Goal: Task Accomplishment & Management: Complete application form

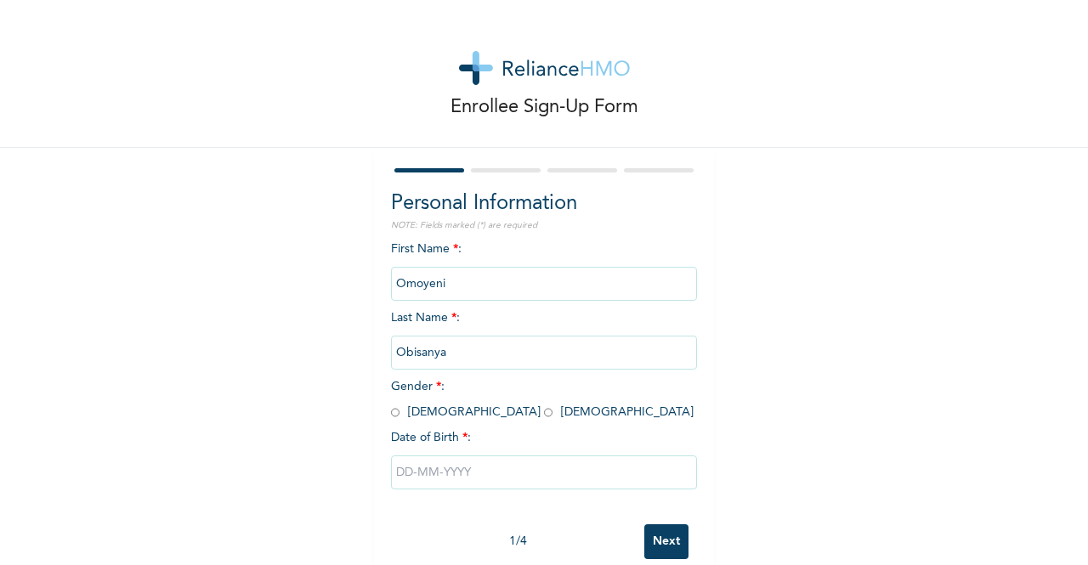
scroll to position [34, 0]
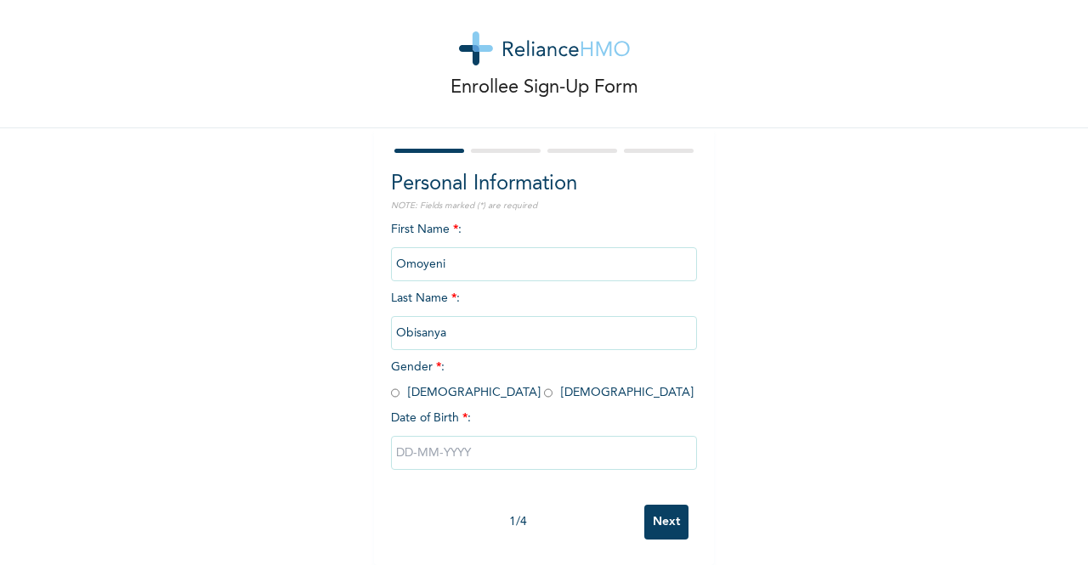
click at [442, 378] on span "Gender * : [DEMOGRAPHIC_DATA] [DEMOGRAPHIC_DATA]" at bounding box center [542, 379] width 303 height 37
click at [544, 385] on input "radio" at bounding box center [548, 393] width 9 height 16
radio input "true"
click at [400, 442] on input "text" at bounding box center [544, 453] width 306 height 34
select select "9"
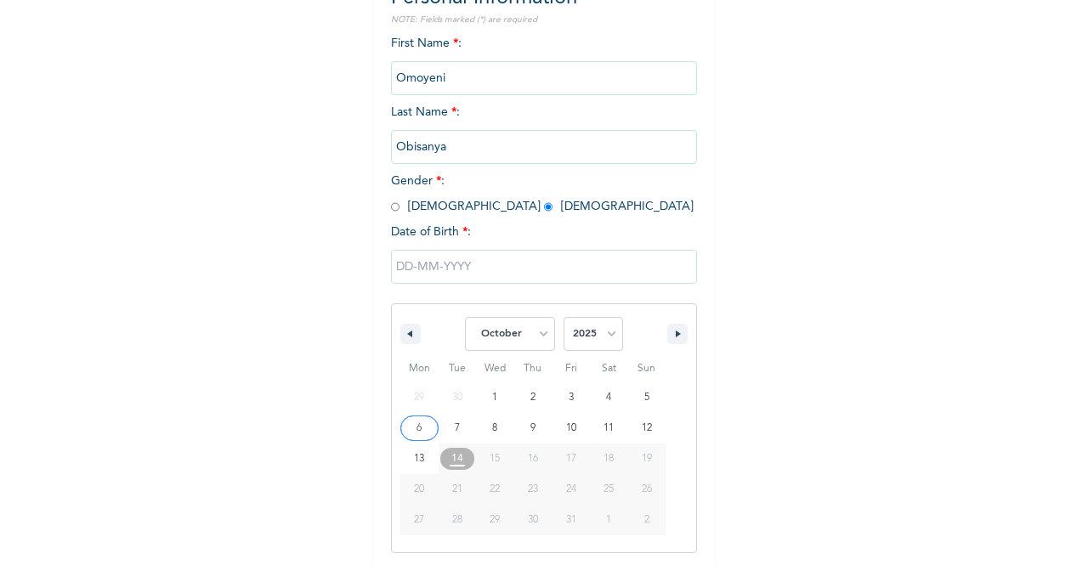
scroll to position [208, 0]
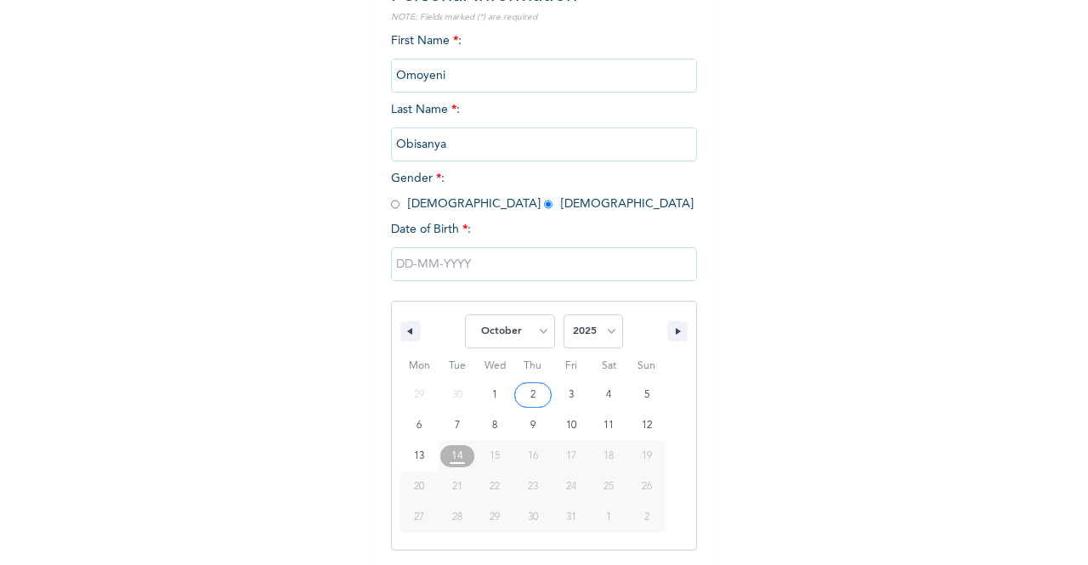
type input "[DATE]"
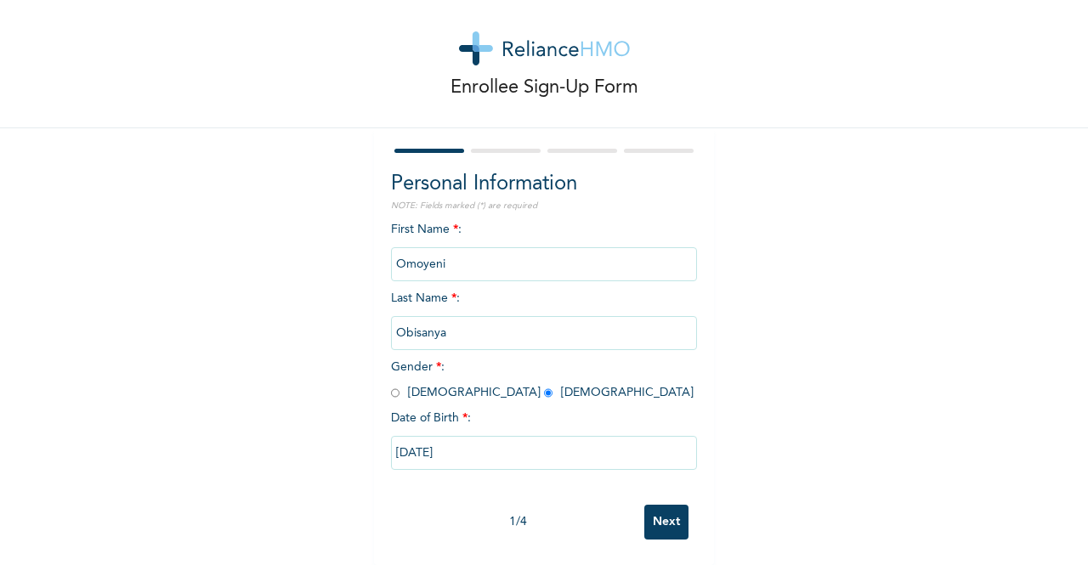
scroll to position [34, 0]
click at [437, 436] on input "[DATE]" at bounding box center [544, 453] width 306 height 34
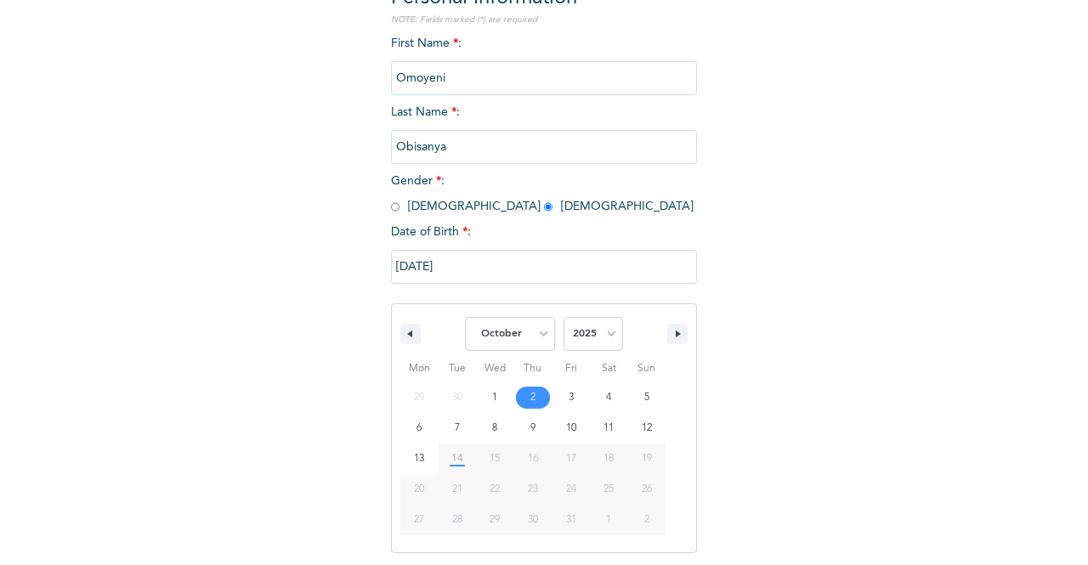
scroll to position [208, 0]
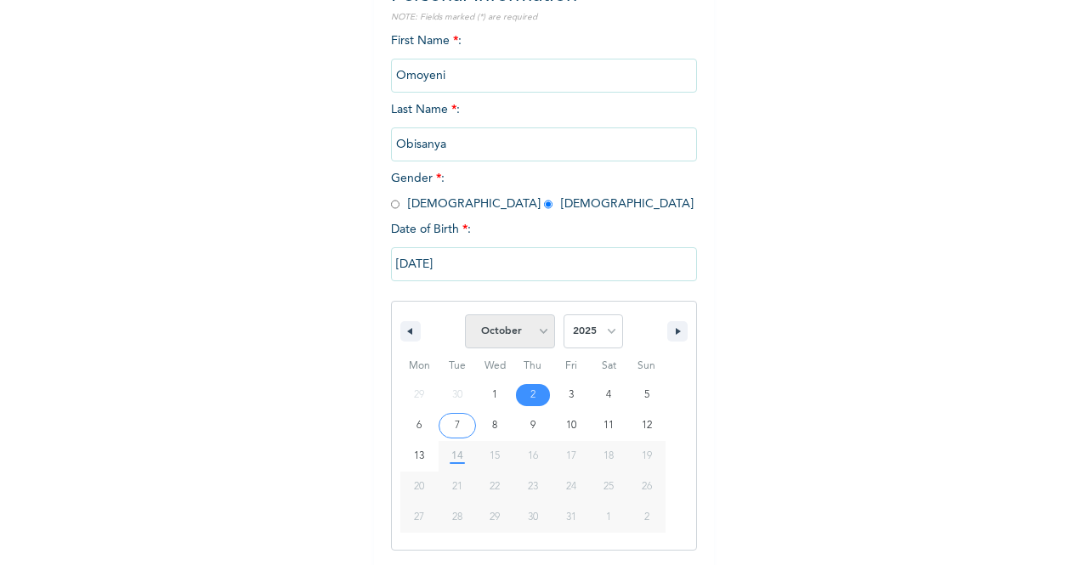
click at [492, 338] on select "January February March April May June July August September October November De…" at bounding box center [510, 332] width 90 height 34
click at [465, 316] on select "January February March April May June July August September October November De…" at bounding box center [510, 332] width 90 height 34
click at [532, 322] on select "January February March April May June July August September October November De…" at bounding box center [510, 332] width 90 height 34
click at [465, 316] on select "January February March April May June July August September October November De…" at bounding box center [510, 332] width 90 height 34
select select "9"
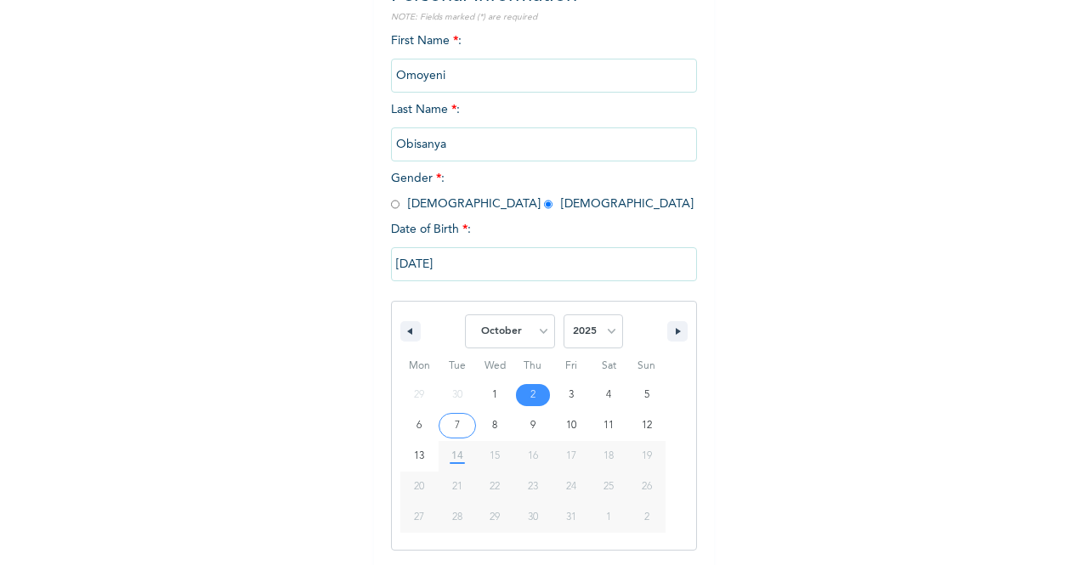
click at [408, 254] on input "[DATE]" at bounding box center [544, 264] width 306 height 34
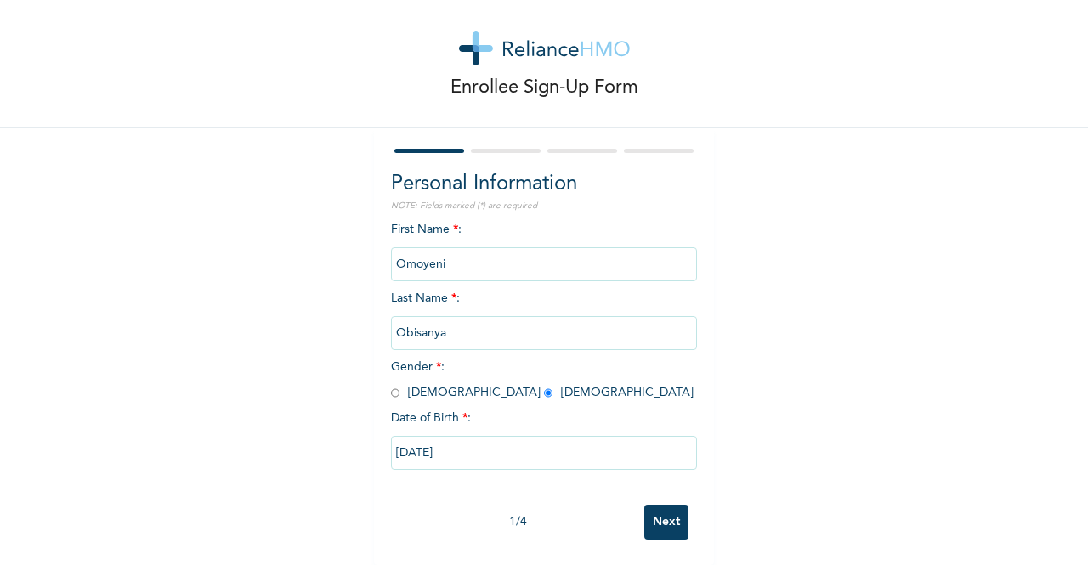
scroll to position [34, 0]
click at [423, 444] on input "[DATE]" at bounding box center [544, 453] width 306 height 34
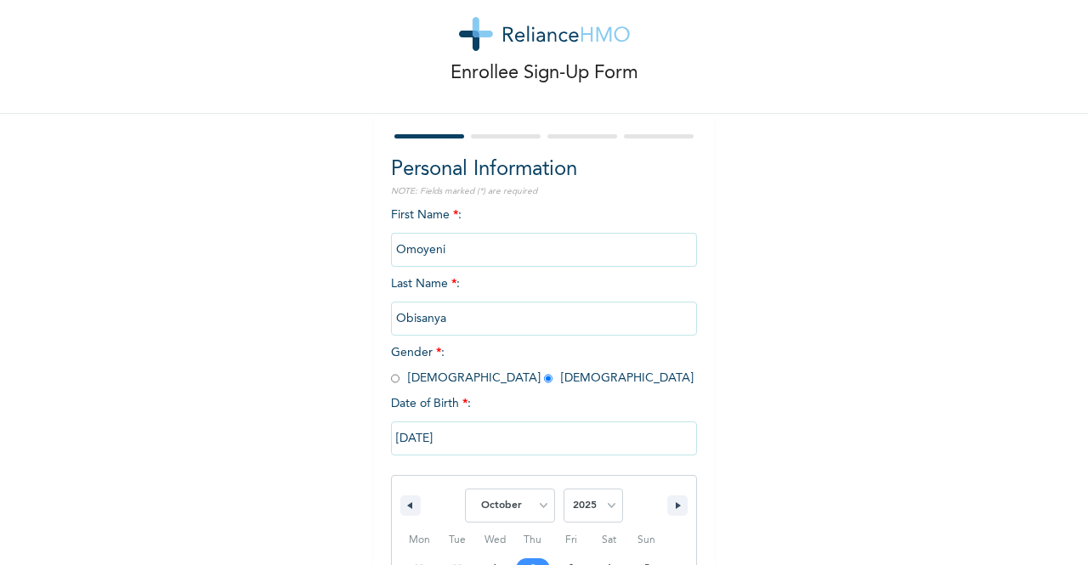
scroll to position [208, 0]
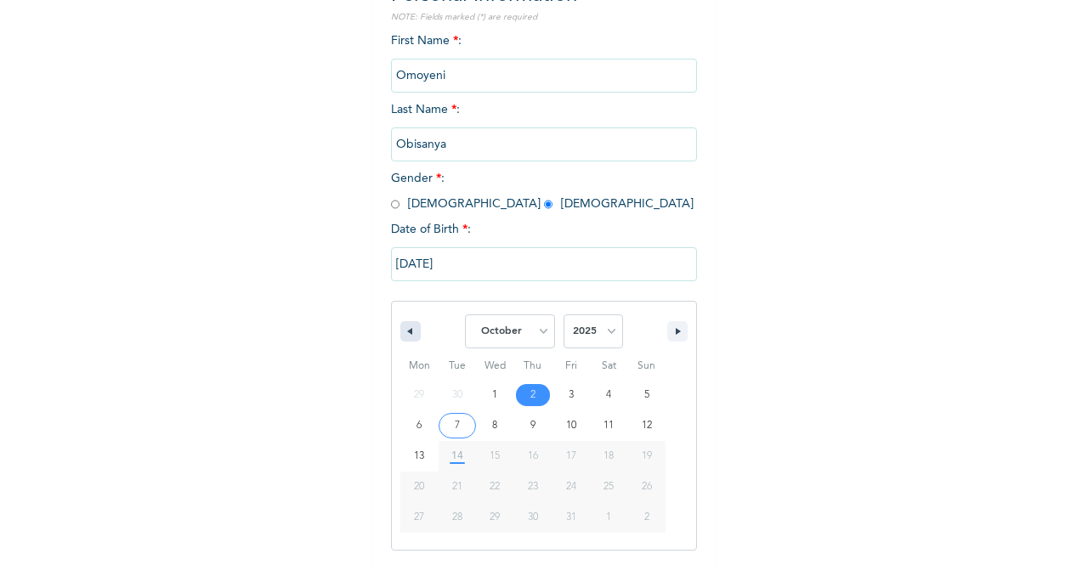
click at [404, 330] on icon "button" at bounding box center [408, 331] width 9 height 7
click at [676, 332] on icon "button" at bounding box center [680, 331] width 9 height 7
select select "9"
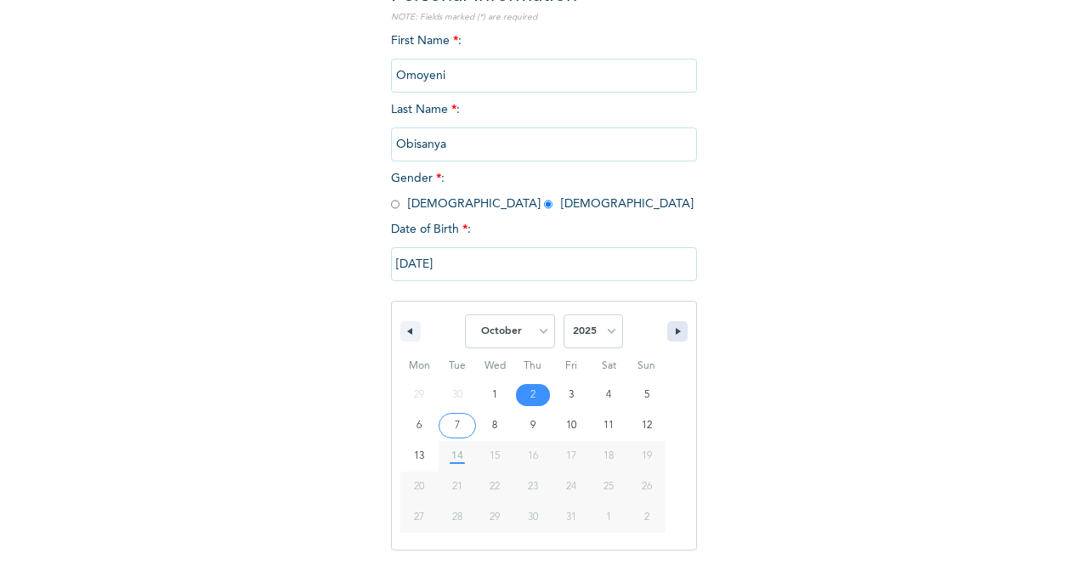
click at [676, 332] on icon "button" at bounding box center [680, 331] width 9 height 7
click at [676, 330] on icon "button" at bounding box center [680, 331] width 9 height 7
click at [568, 343] on select "2025 2024 2023 2022 2021 2020 2019 2018 2017 2016 2015 2014 2013 2012 2011 2010…" at bounding box center [594, 332] width 60 height 34
select select "1992"
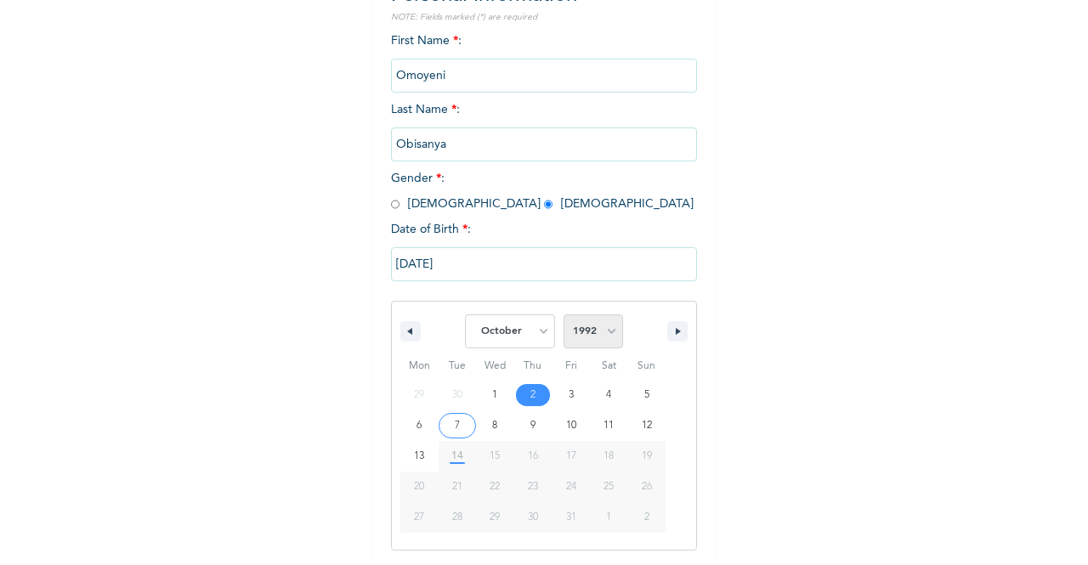
click at [564, 316] on select "2025 2024 2023 2022 2021 2020 2019 2018 2017 2016 2015 2014 2013 2012 2011 2010…" at bounding box center [594, 332] width 60 height 34
click at [535, 327] on select "January February March April May June July August September October November De…" at bounding box center [510, 332] width 90 height 34
select select "10"
click at [465, 316] on select "January February March April May June July August September October November De…" at bounding box center [510, 332] width 90 height 34
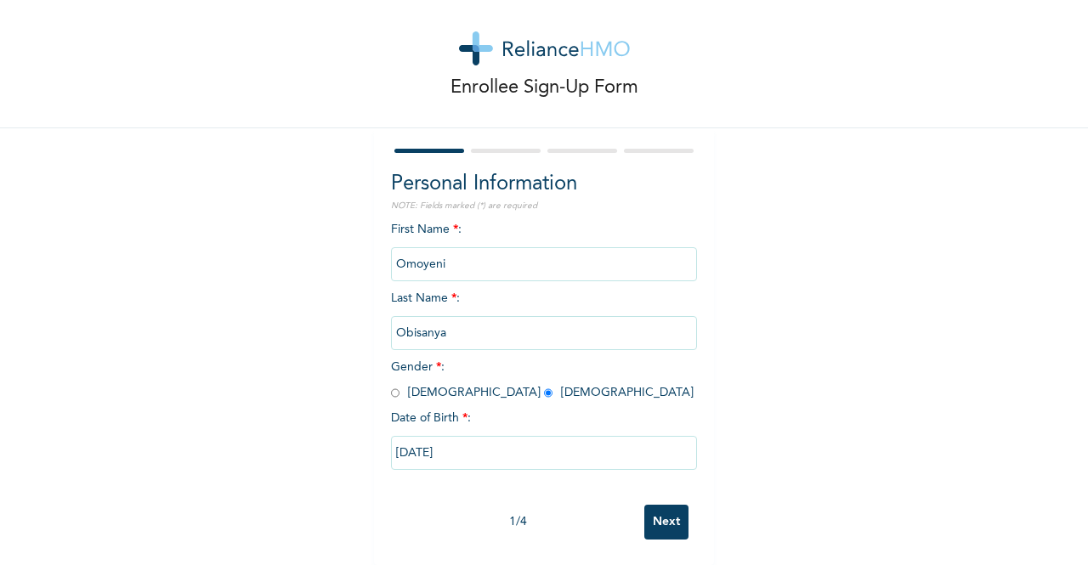
type input "[DATE]"
click at [645, 505] on input "Next" at bounding box center [667, 522] width 44 height 35
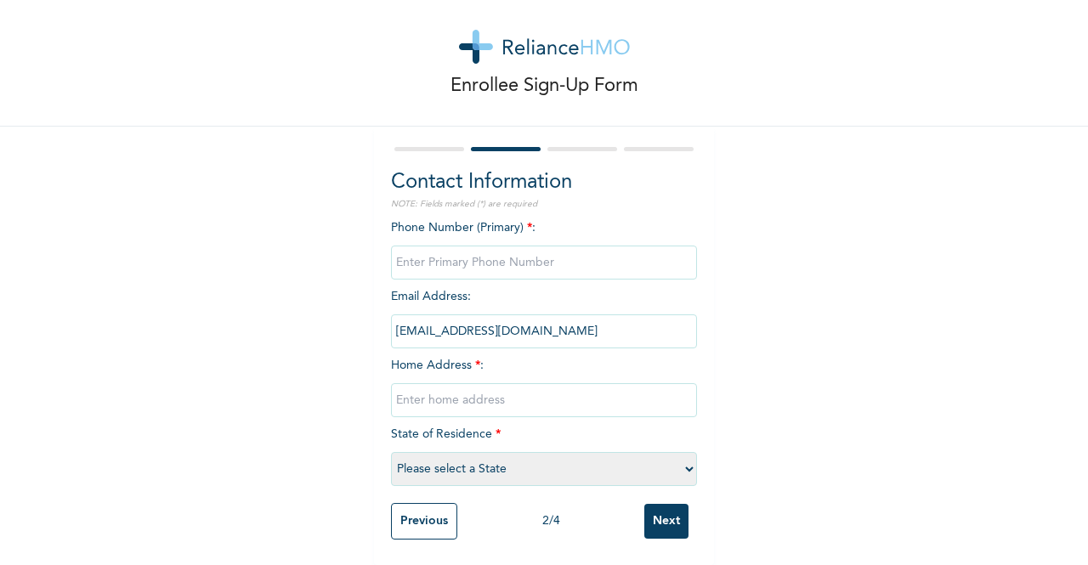
click at [503, 253] on input "phone" at bounding box center [544, 263] width 306 height 34
type input "08059548618"
click at [489, 384] on input "text" at bounding box center [544, 401] width 306 height 34
click at [645, 504] on input "Next" at bounding box center [667, 521] width 44 height 35
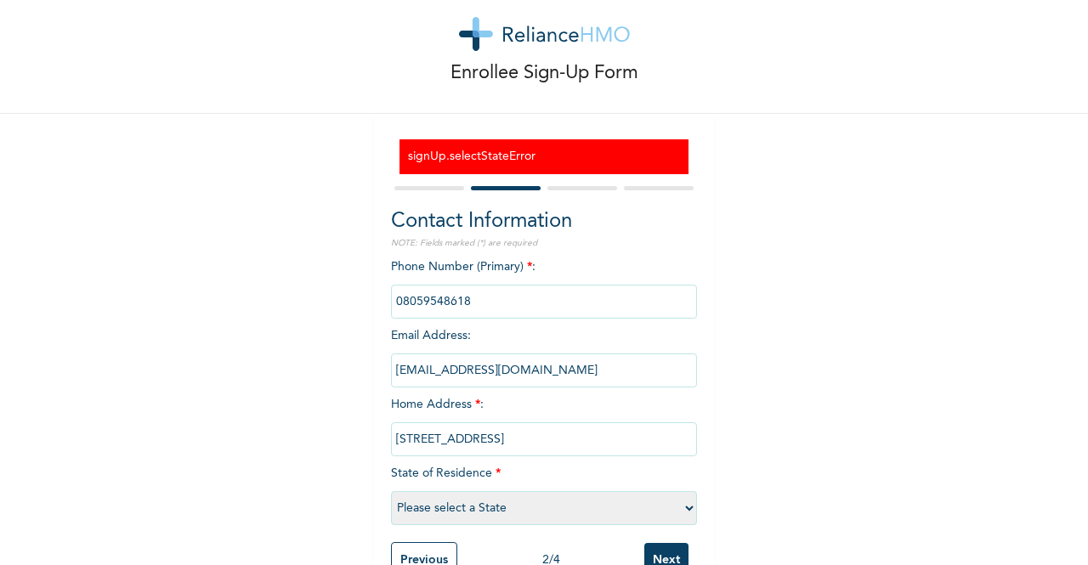
scroll to position [88, 0]
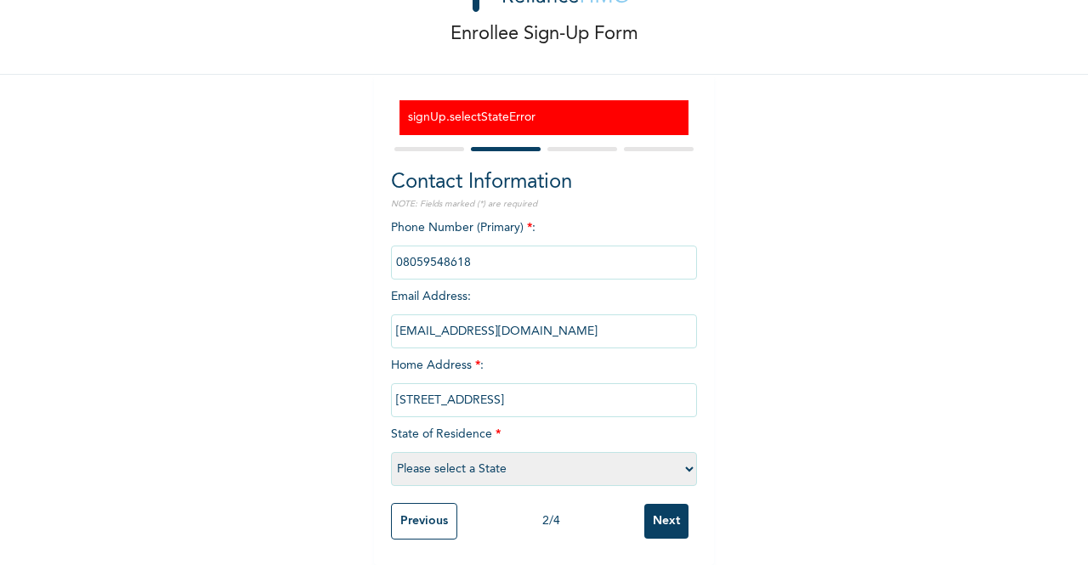
type input "[STREET_ADDRESS]"
click at [480, 463] on select "Please select a State [PERSON_NAME] (FCT) [PERSON_NAME] Ibom [GEOGRAPHIC_DATA] …" at bounding box center [544, 469] width 306 height 34
select select "25"
click at [391, 452] on select "Please select a State [PERSON_NAME] (FCT) [PERSON_NAME] Ibom [GEOGRAPHIC_DATA] …" at bounding box center [544, 469] width 306 height 34
click at [667, 514] on input "Next" at bounding box center [667, 521] width 44 height 35
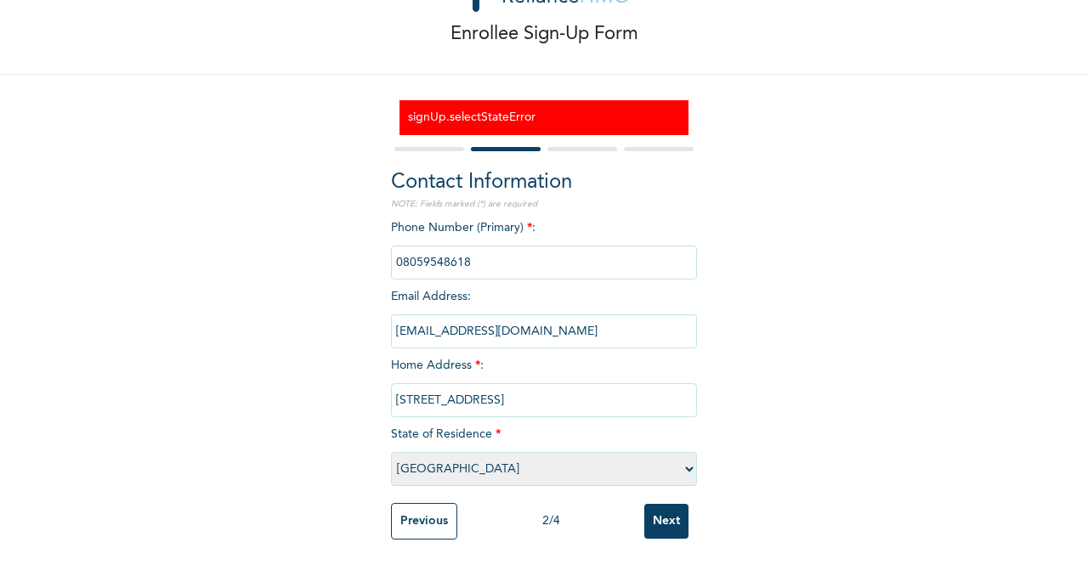
scroll to position [0, 0]
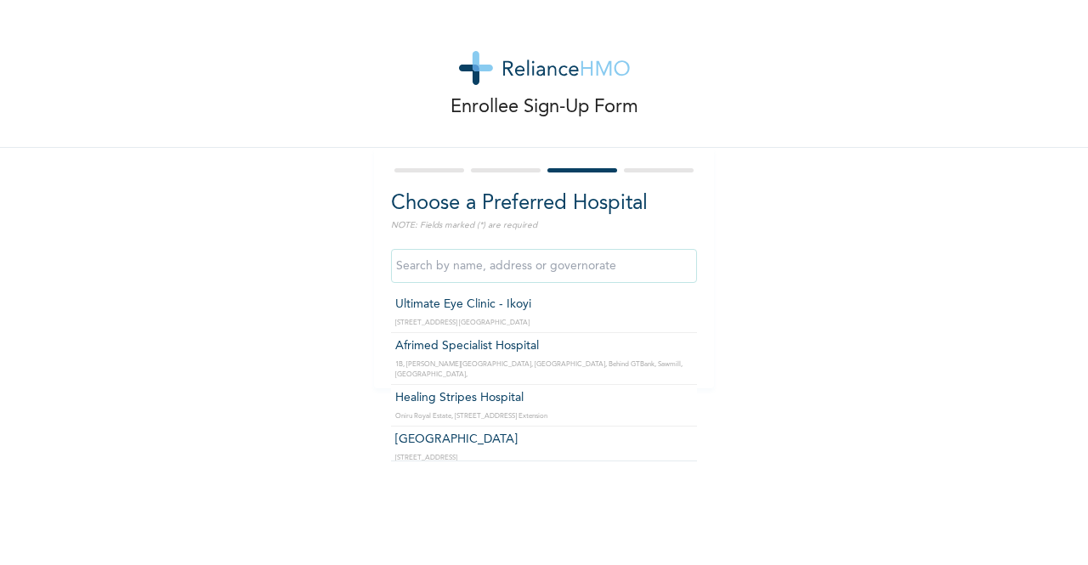
click at [454, 270] on input "text" at bounding box center [544, 266] width 306 height 34
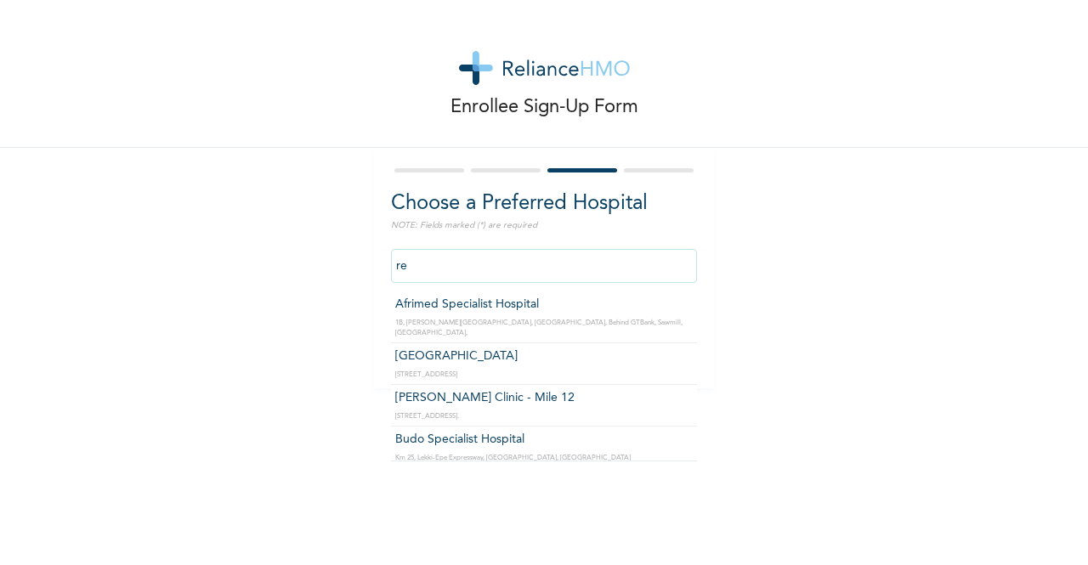
type input "r"
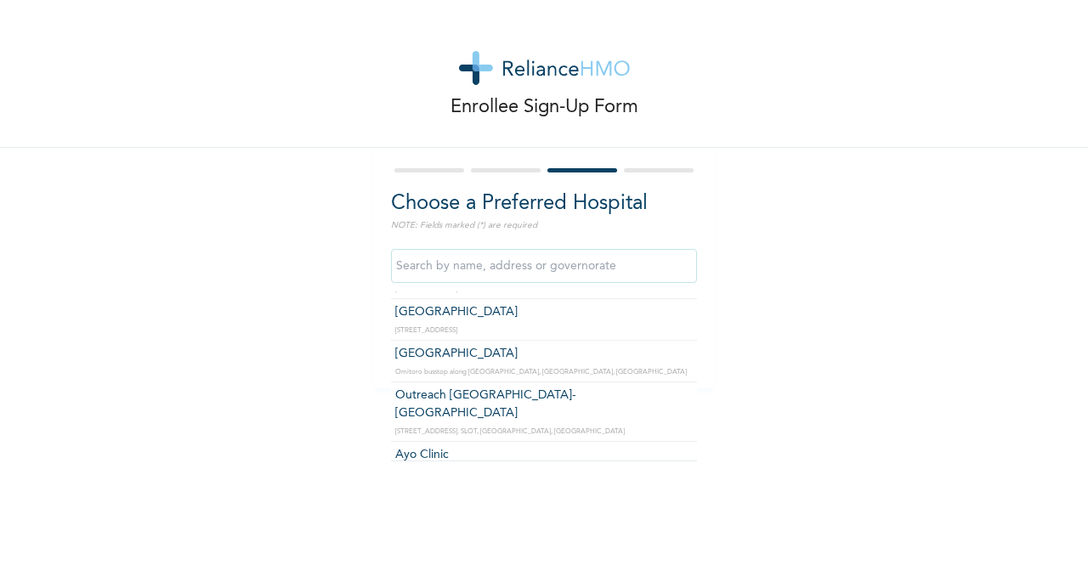
scroll to position [6692, 0]
click at [460, 258] on input "text" at bounding box center [544, 266] width 306 height 34
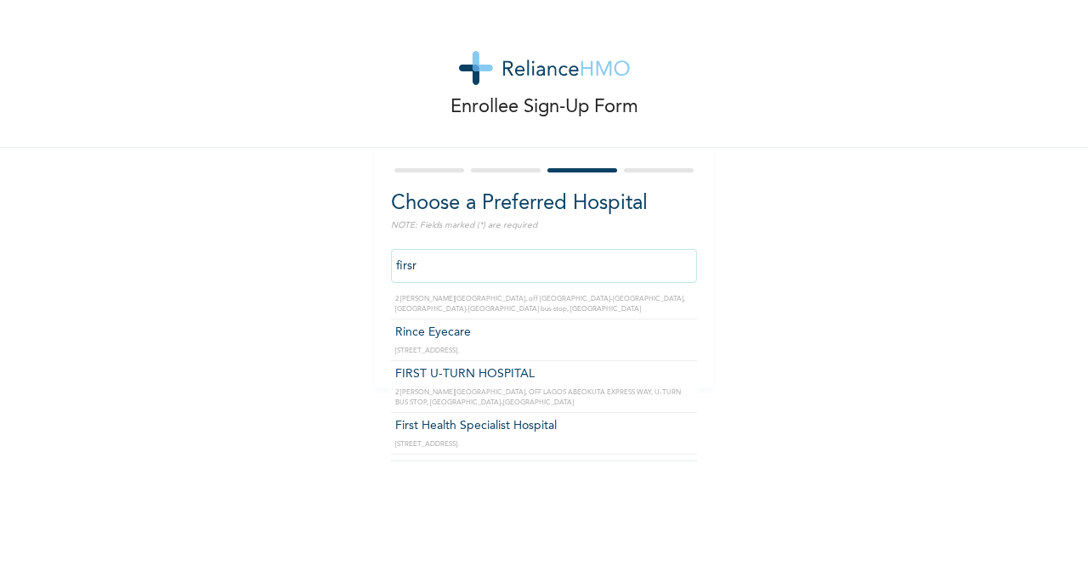
scroll to position [0, 0]
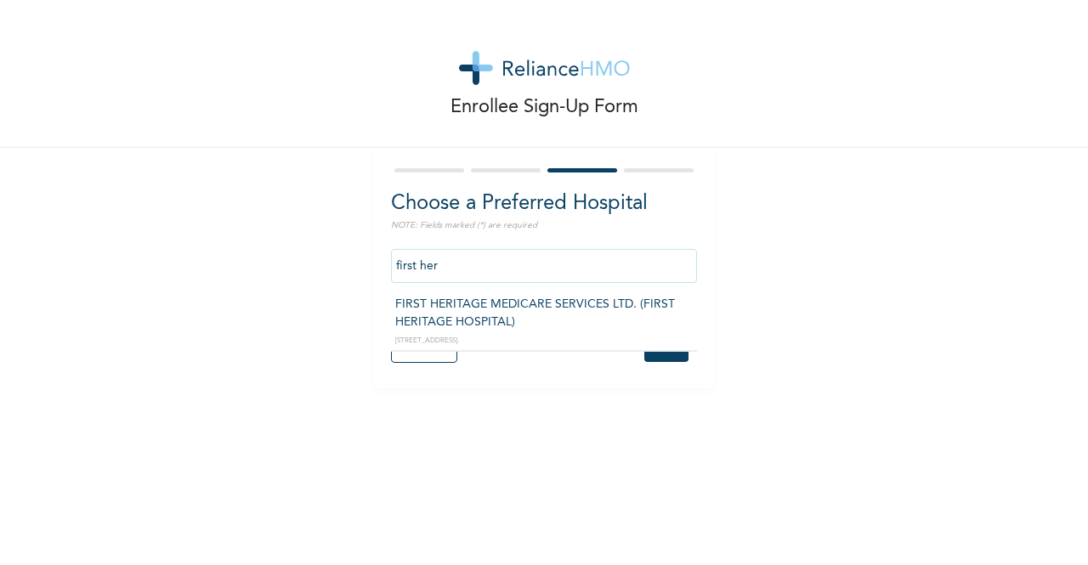
type input "FIRST HERITAGE MEDICARE SERVICES LTD. (FIRST HERITAGE HOSPITAL)"
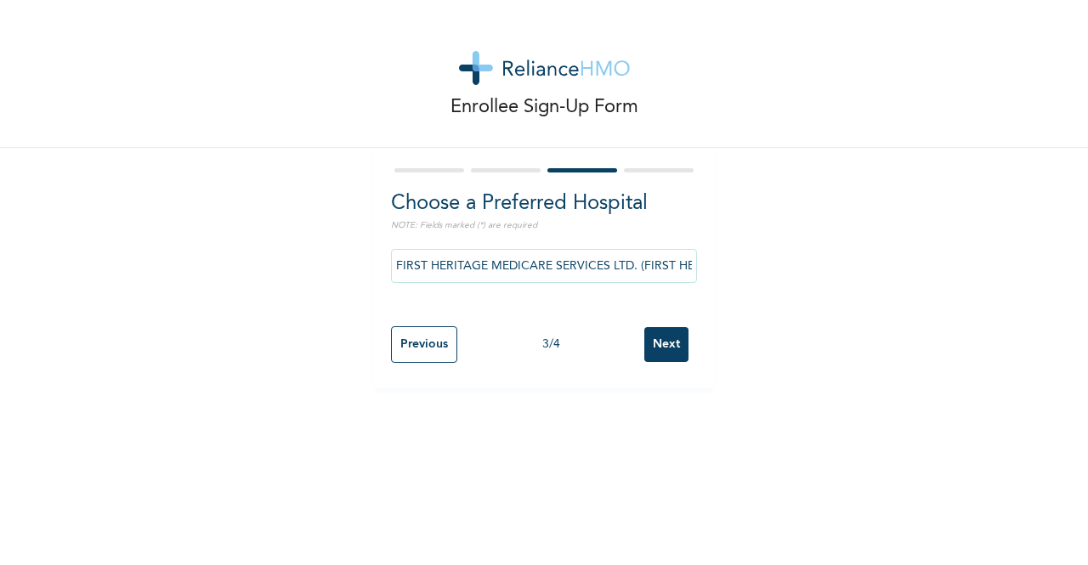
click at [657, 344] on input "Next" at bounding box center [667, 344] width 44 height 35
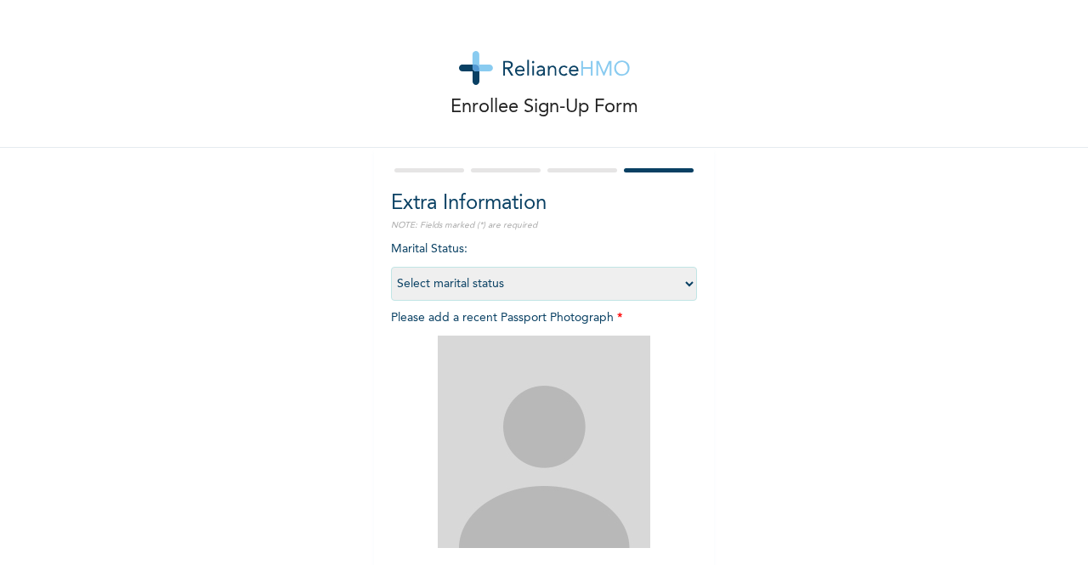
click at [677, 278] on select "Select marital status [DEMOGRAPHIC_DATA] Married [DEMOGRAPHIC_DATA] Widow/[DEMO…" at bounding box center [544, 284] width 306 height 34
select select "2"
click at [391, 267] on select "Select marital status [DEMOGRAPHIC_DATA] Married [DEMOGRAPHIC_DATA] Widow/[DEMO…" at bounding box center [544, 284] width 306 height 34
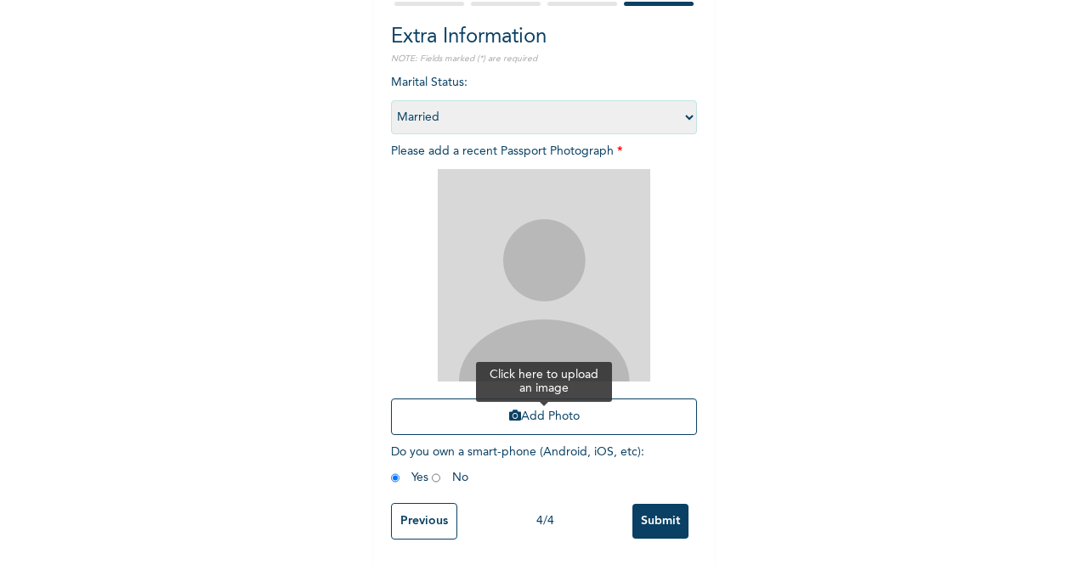
click at [511, 411] on button "Add Photo" at bounding box center [544, 417] width 306 height 37
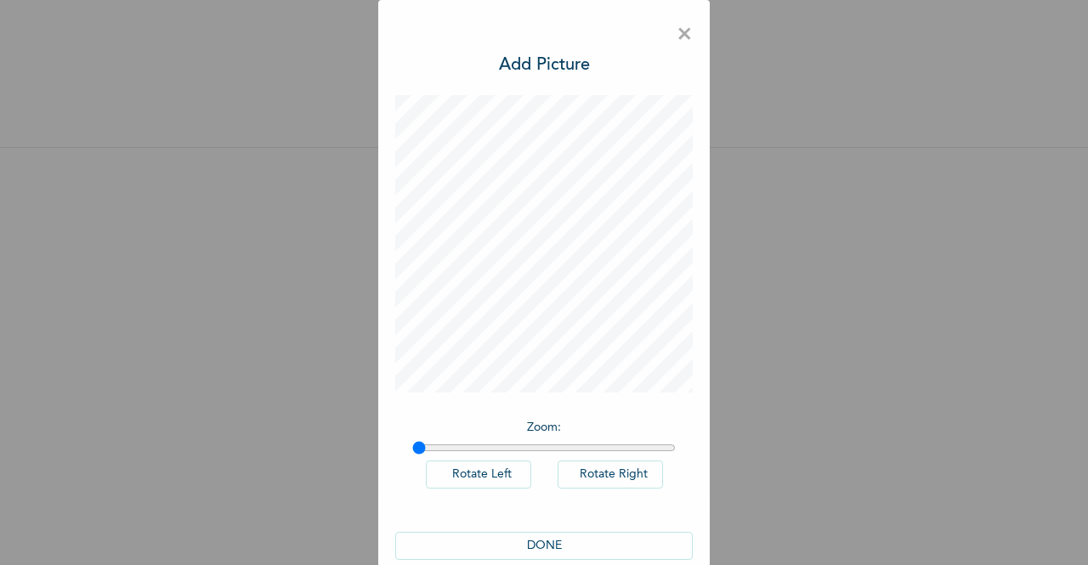
scroll to position [0, 0]
click at [560, 537] on button "DONE" at bounding box center [544, 546] width 298 height 28
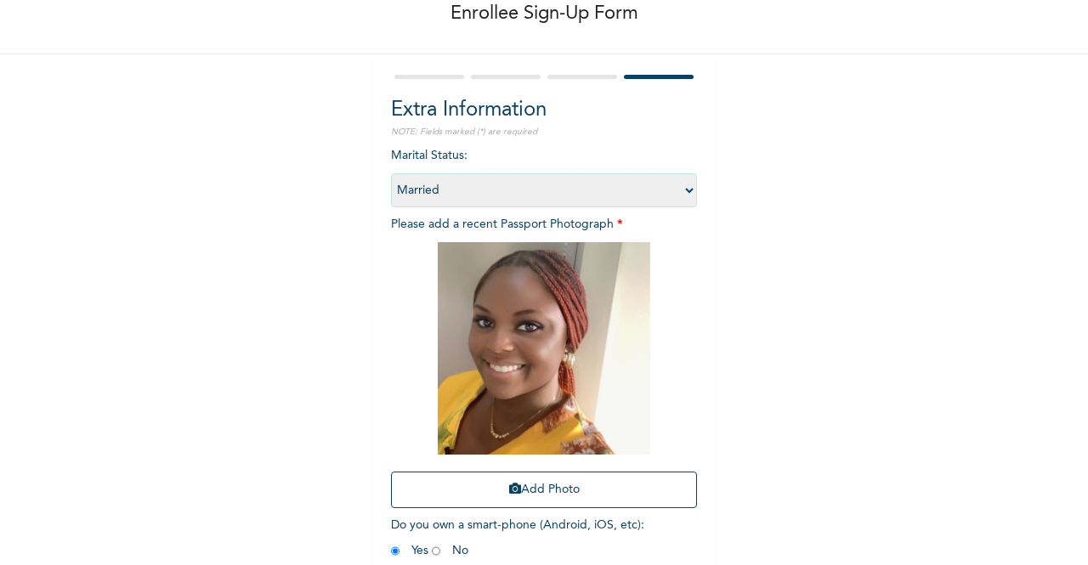
scroll to position [180, 0]
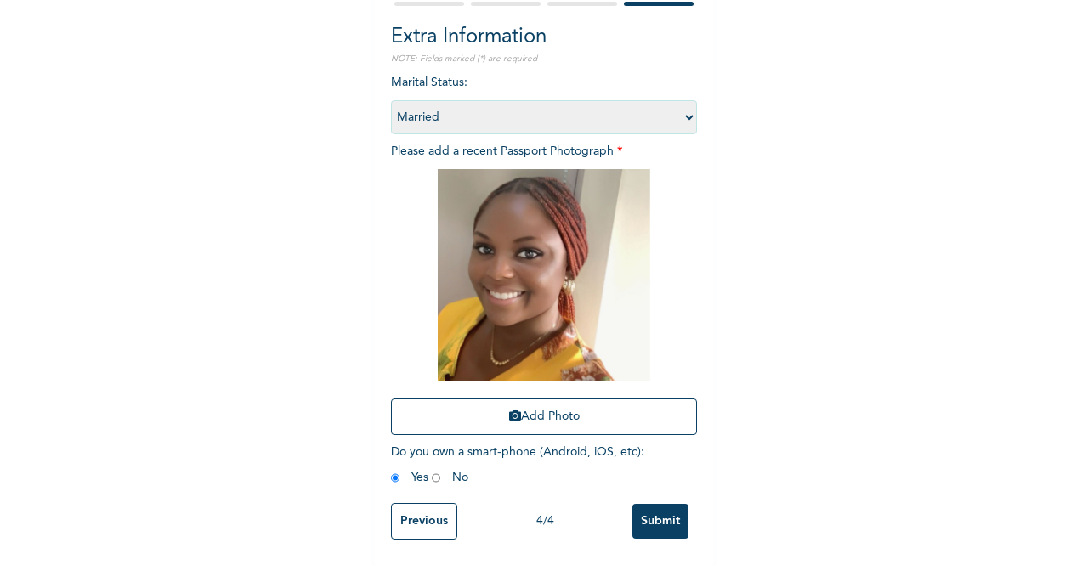
click at [647, 517] on input "Submit" at bounding box center [661, 521] width 56 height 35
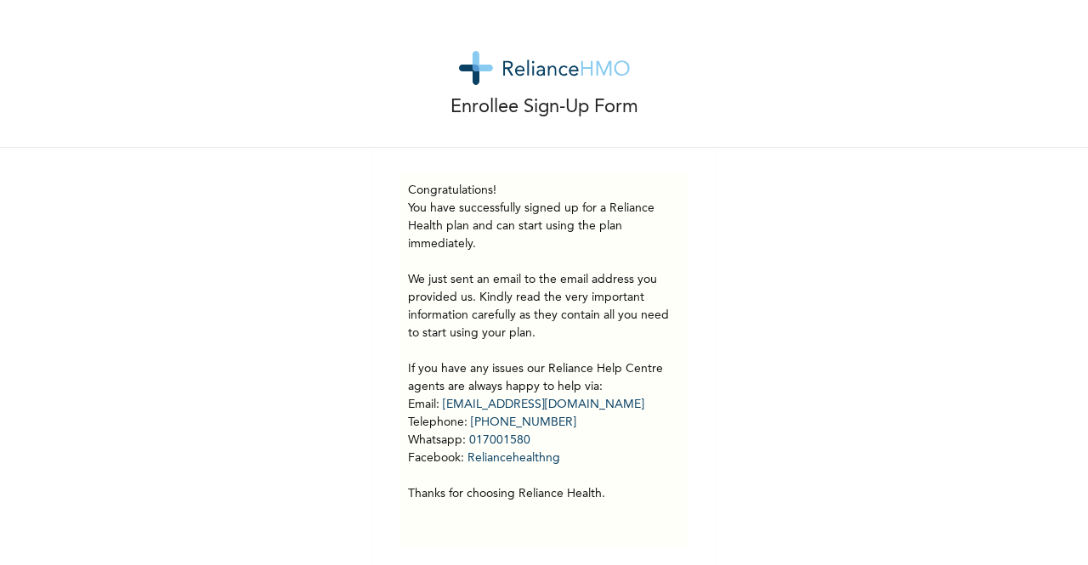
scroll to position [20, 0]
